Goal: Task Accomplishment & Management: Manage account settings

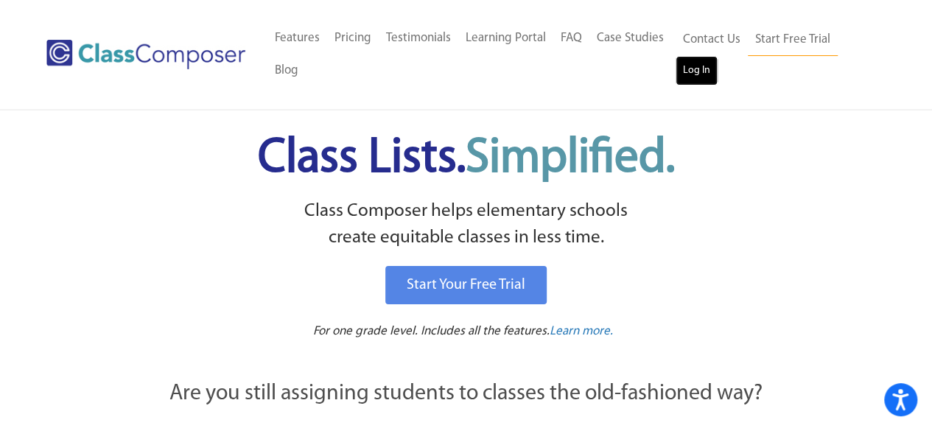
click at [697, 79] on link "Log In" at bounding box center [696, 70] width 42 height 29
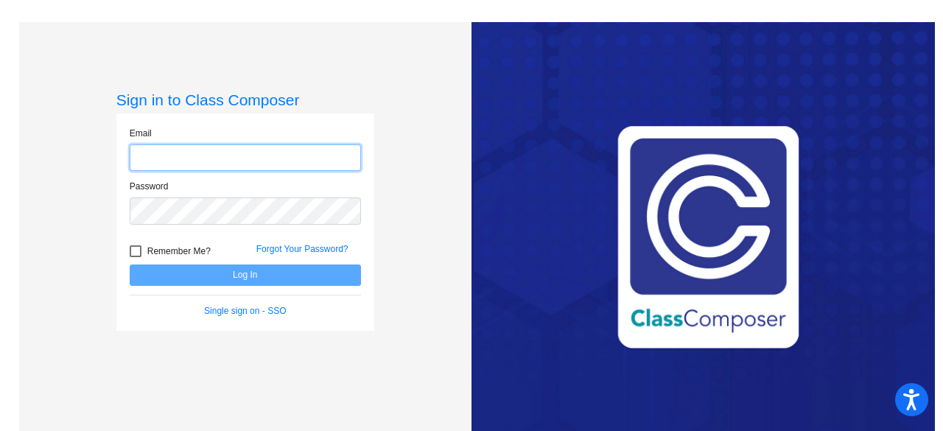
type input "[PERSON_NAME][EMAIL_ADDRESS][DOMAIN_NAME]"
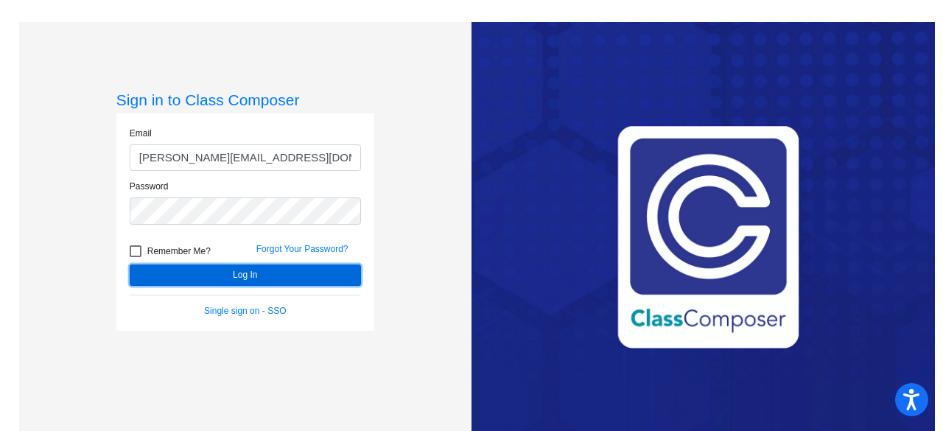
click at [225, 271] on button "Log In" at bounding box center [245, 274] width 231 height 21
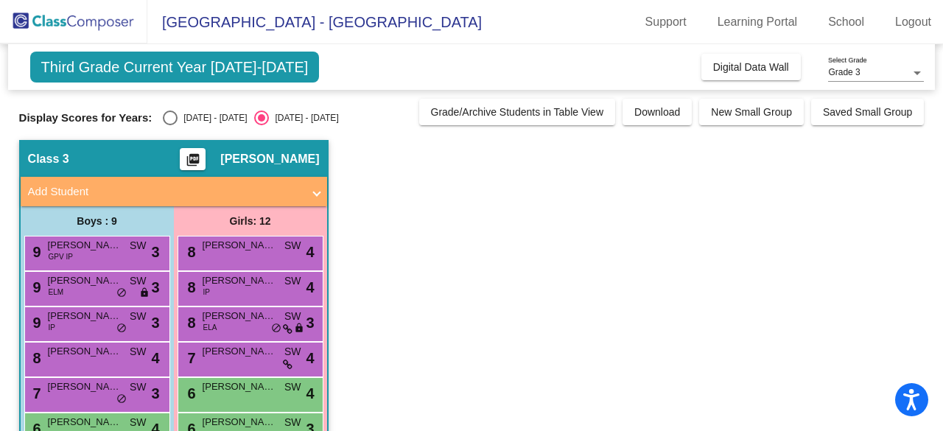
click at [281, 65] on span "Third Grade Current Year [DATE]-[DATE]" at bounding box center [174, 67] width 289 height 31
click at [912, 71] on div at bounding box center [916, 73] width 13 height 10
click at [912, 71] on span "Grade 3" at bounding box center [876, 73] width 96 height 27
click at [922, 74] on div at bounding box center [916, 73] width 13 height 10
